Goal: Transaction & Acquisition: Purchase product/service

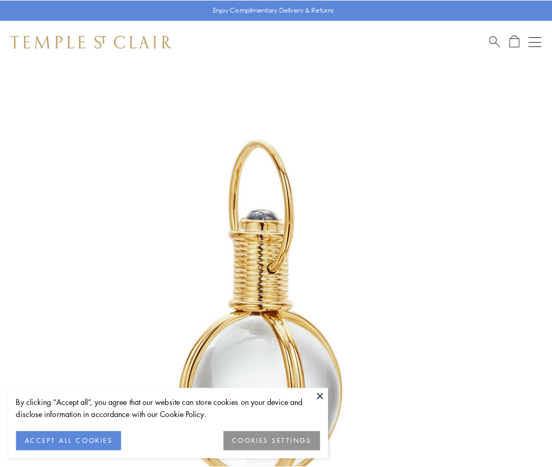
scroll to position [275, 0]
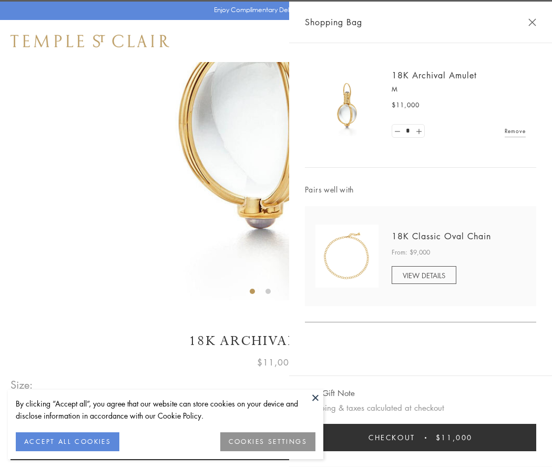
click at [421, 438] on button "Checkout $11,000" at bounding box center [420, 437] width 231 height 27
